Goal: Information Seeking & Learning: Learn about a topic

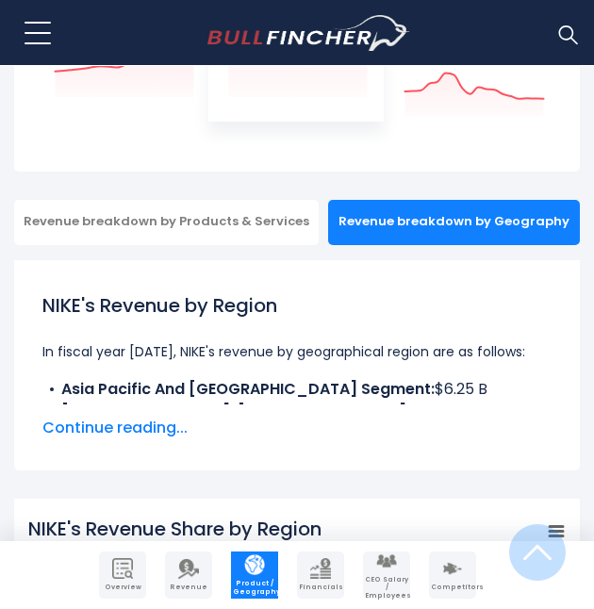
scroll to position [377, 0]
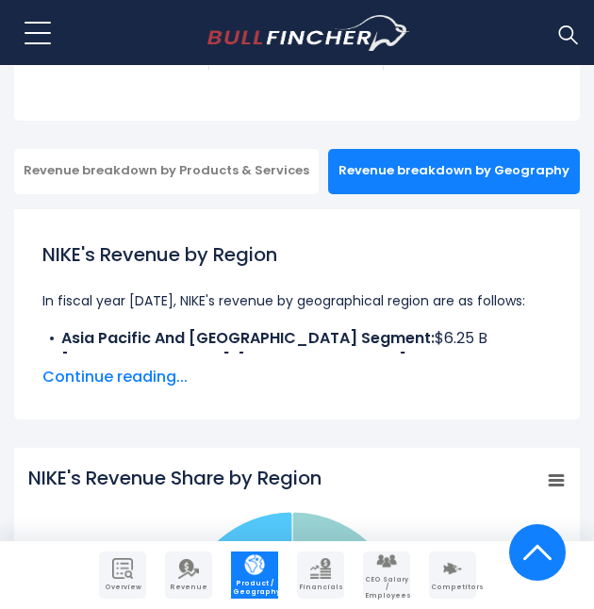
click at [109, 378] on span "Continue reading..." at bounding box center [296, 377] width 509 height 23
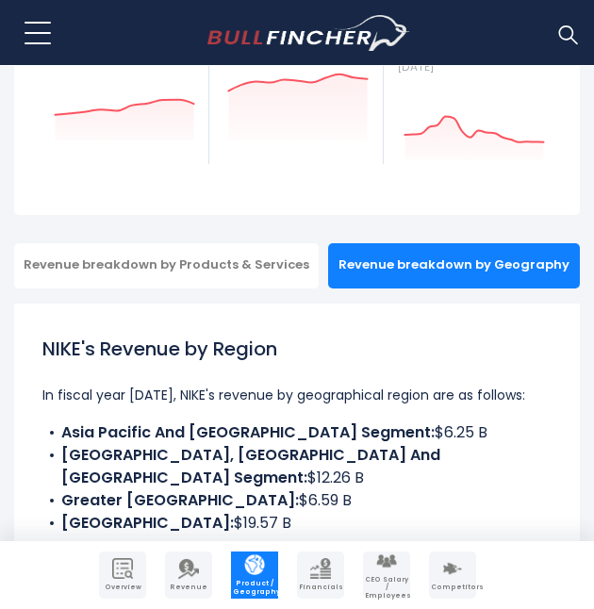
scroll to position [0, 0]
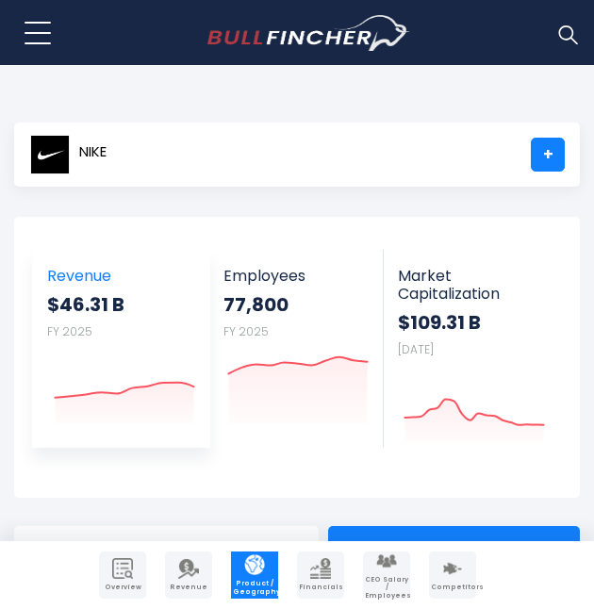
click at [83, 299] on strong "$46.31 B" at bounding box center [121, 304] width 148 height 25
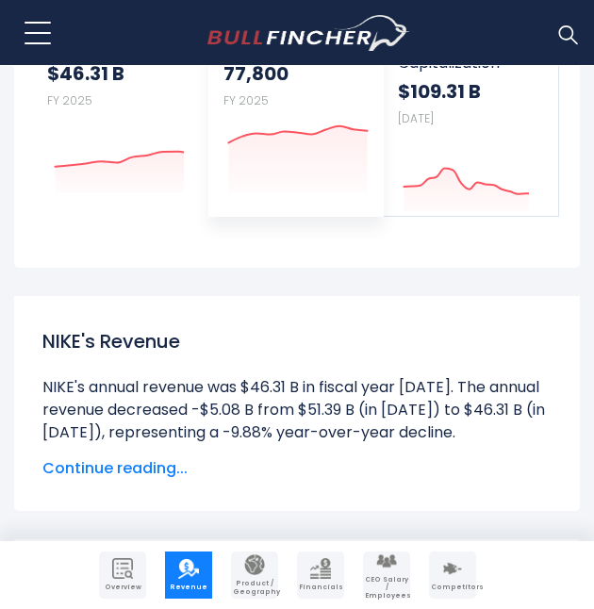
scroll to position [283, 0]
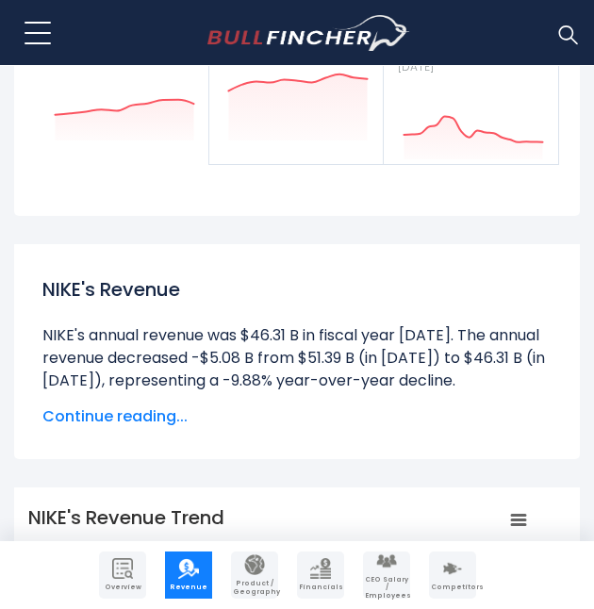
click at [120, 421] on span "Continue reading..." at bounding box center [296, 417] width 509 height 23
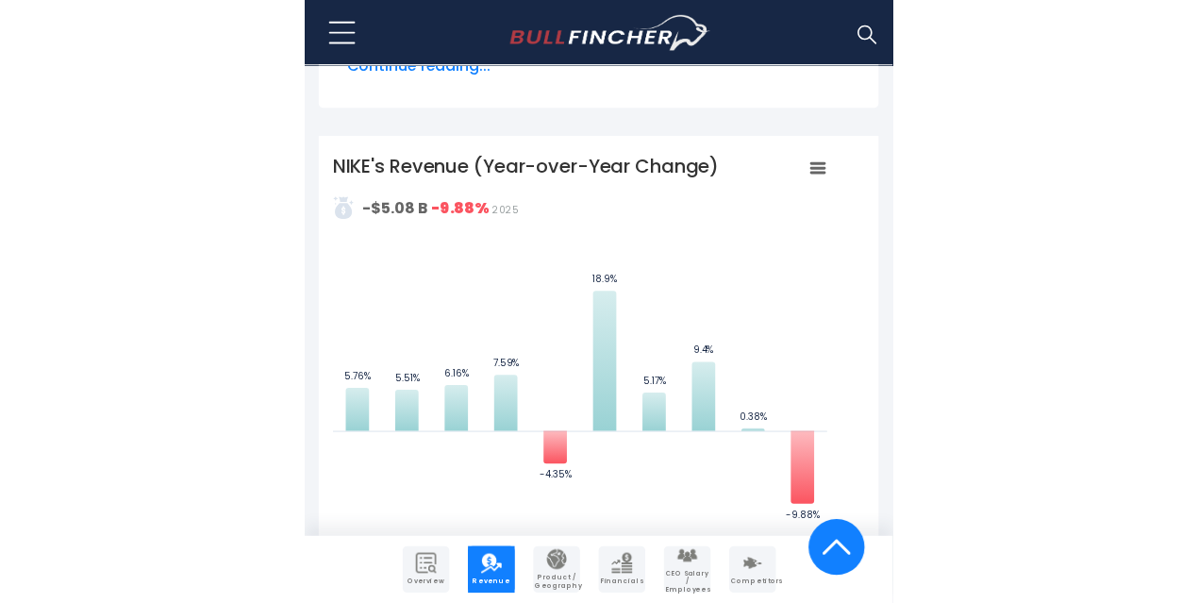
scroll to position [1886, 0]
